Goal: Information Seeking & Learning: Understand process/instructions

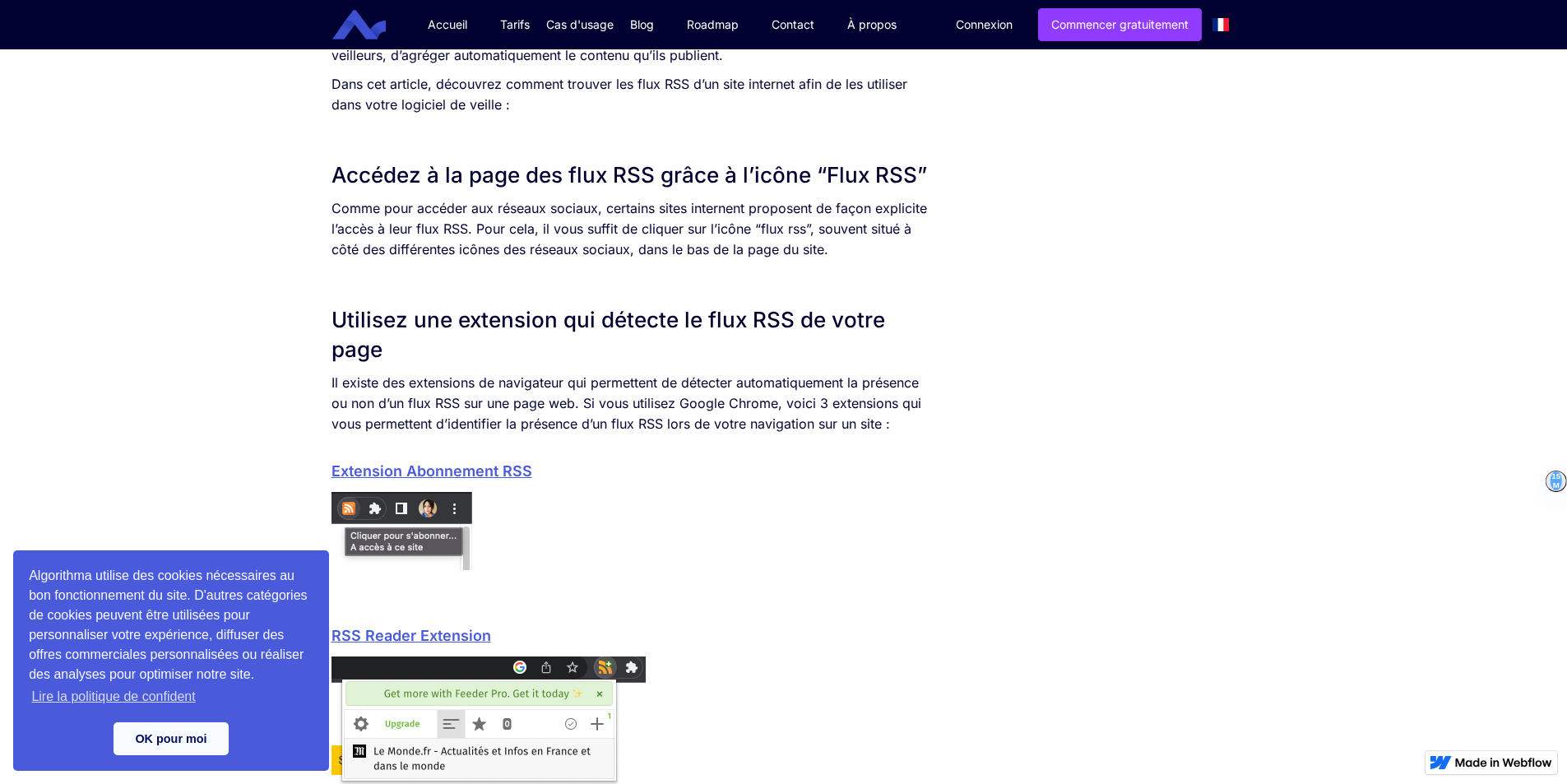
scroll to position [905, 0]
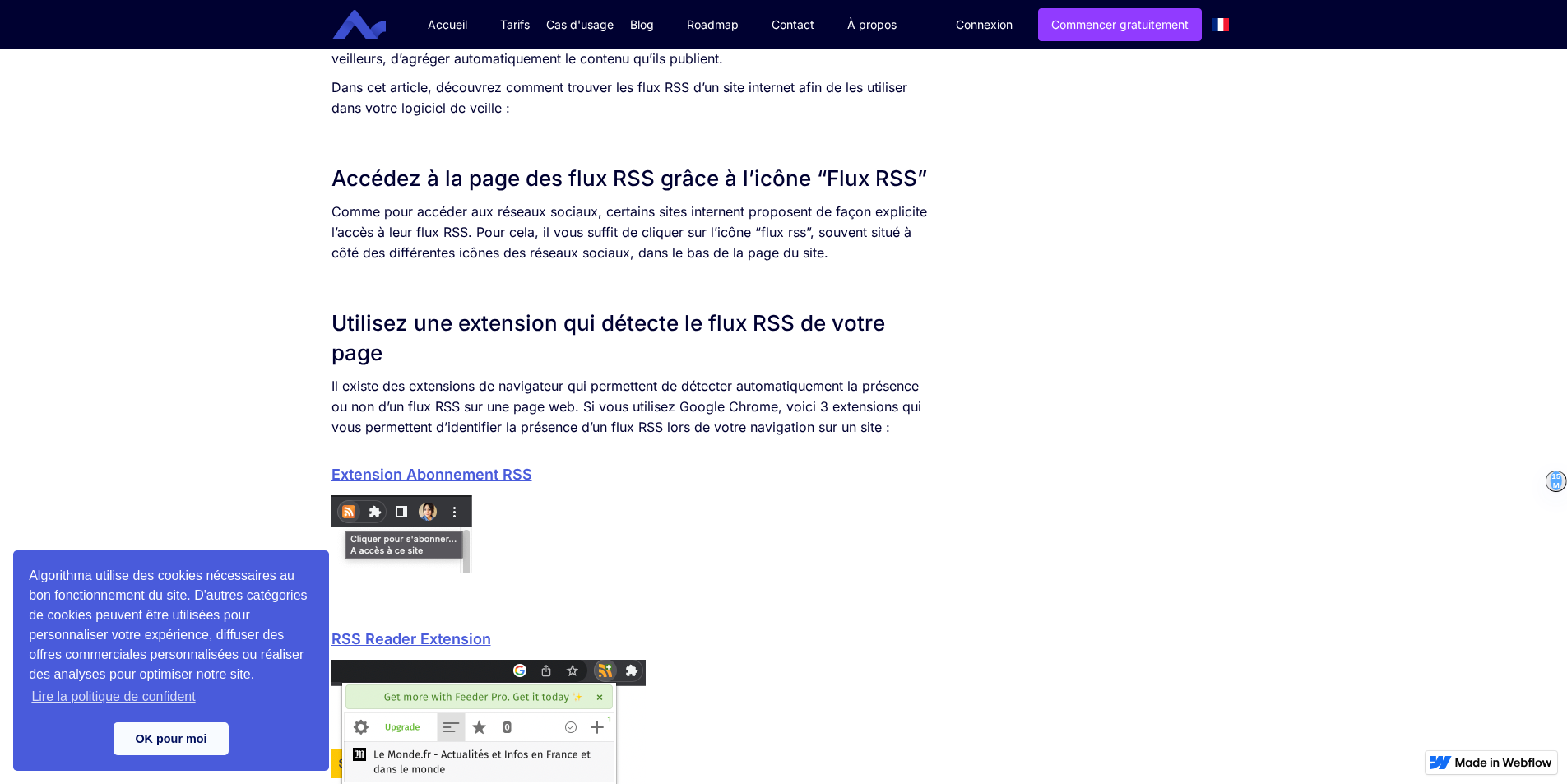
click at [487, 476] on link "Extension Abonnement RSS" at bounding box center [432, 475] width 201 height 18
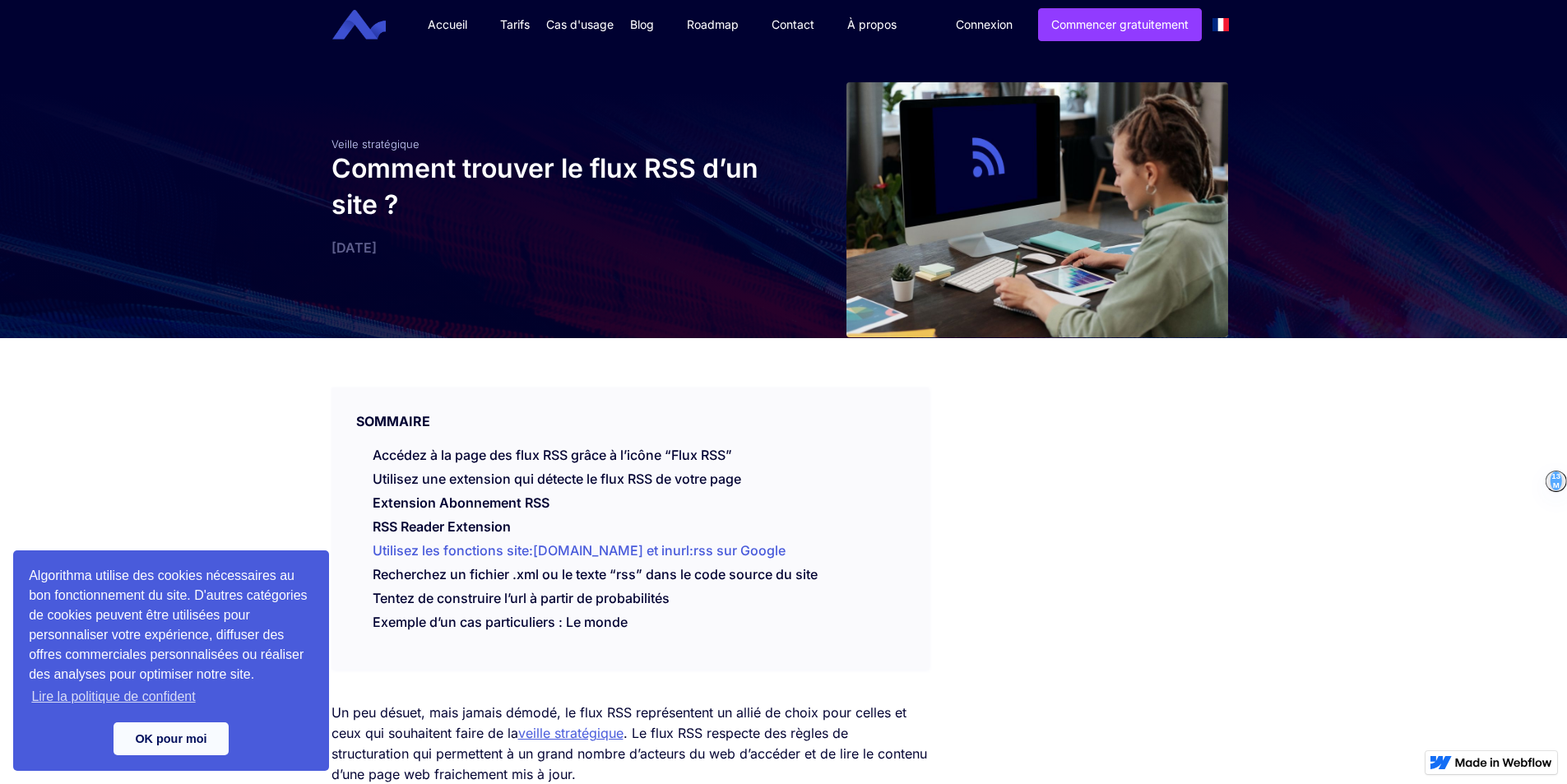
click at [590, 543] on link "Utilisez les fonctions site:[DOMAIN_NAME] et inurl:rss sur Google" at bounding box center [579, 550] width 413 height 17
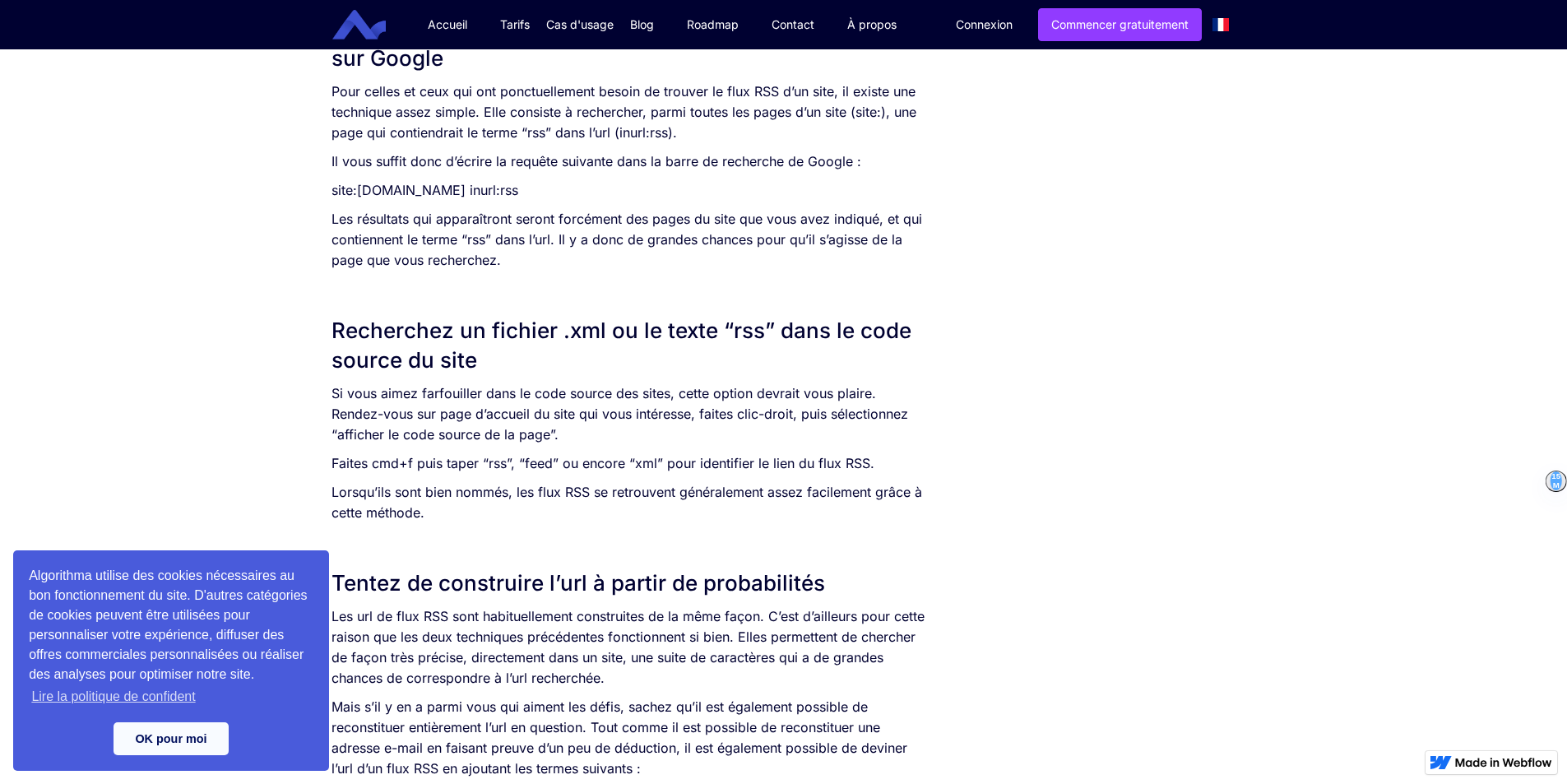
scroll to position [1772, 0]
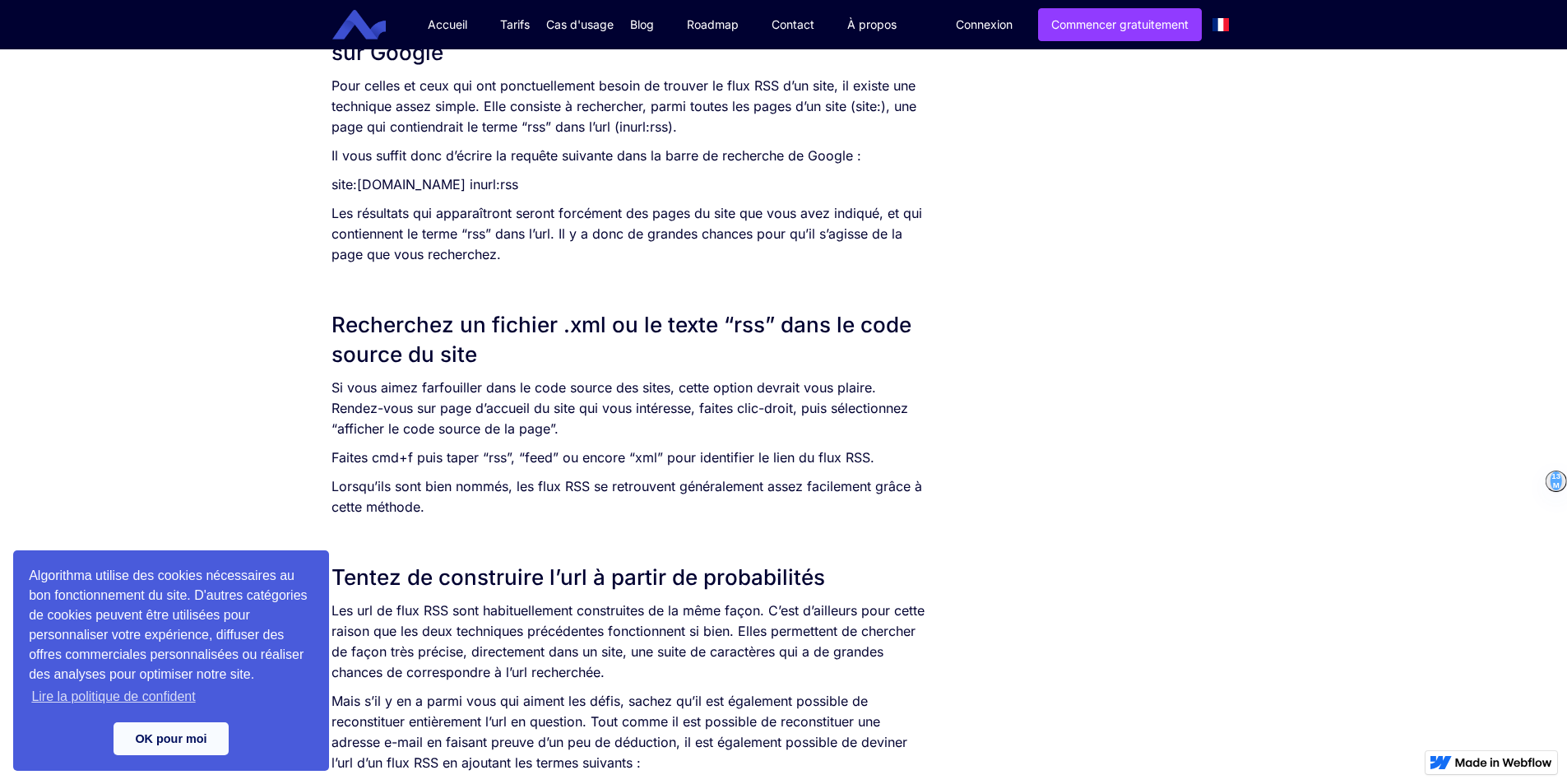
drag, startPoint x: 615, startPoint y: 179, endPoint x: 292, endPoint y: 183, distance: 323.0
click at [292, 183] on div "SOMMAIRE Accédez à la page des flux RSS grâce à l’icône “Flux RSS” Utilisez une…" at bounding box center [784, 62] width 1567 height 2993
copy p "site:[DOMAIN_NAME] inurl:rss"
